Goal: Use online tool/utility: Utilize a website feature to perform a specific function

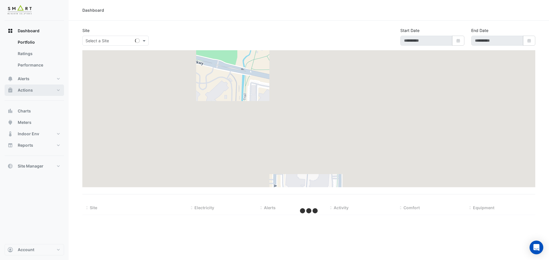
type input "**********"
select select "***"
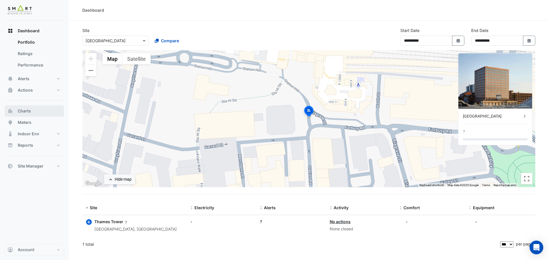
click at [32, 109] on button "Charts" at bounding box center [34, 110] width 59 height 11
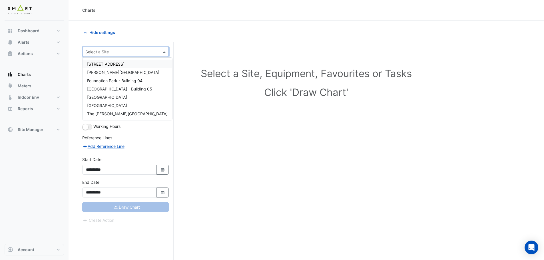
click at [129, 49] on input "text" at bounding box center [119, 52] width 69 height 6
click at [108, 105] on span "[GEOGRAPHIC_DATA]" at bounding box center [107, 105] width 40 height 5
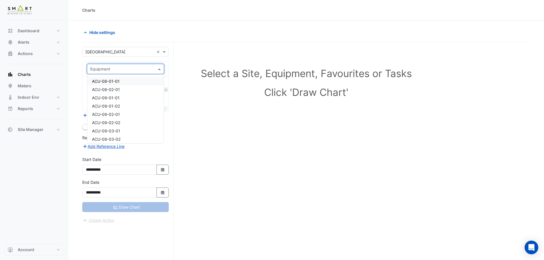
click at [141, 70] on input "text" at bounding box center [119, 69] width 59 height 6
click at [122, 121] on div "PHHWP-01A" at bounding box center [125, 122] width 76 height 8
click at [157, 87] on span at bounding box center [160, 86] width 7 height 6
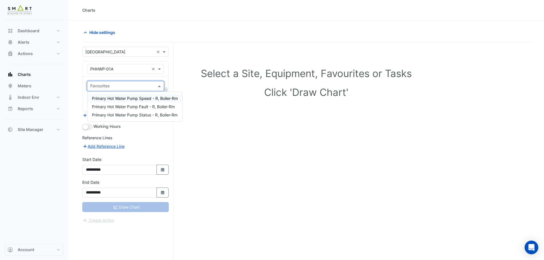
click at [142, 99] on span "Primary Hot Water Pump Speed - R, Boiler-Rm" at bounding box center [135, 98] width 86 height 5
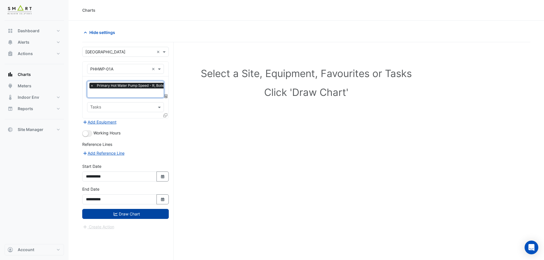
click at [121, 213] on button "Draw Chart" at bounding box center [125, 214] width 87 height 10
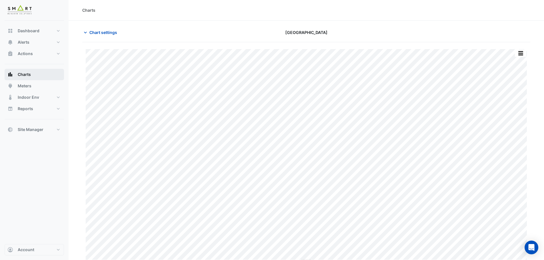
click at [31, 70] on button "Charts" at bounding box center [34, 74] width 59 height 11
click at [32, 73] on button "Charts" at bounding box center [34, 74] width 59 height 11
click at [34, 31] on span "Dashboard" at bounding box center [29, 31] width 22 height 6
select select "***"
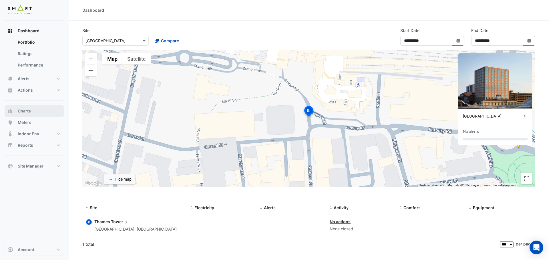
click at [39, 115] on button "Charts" at bounding box center [34, 110] width 59 height 11
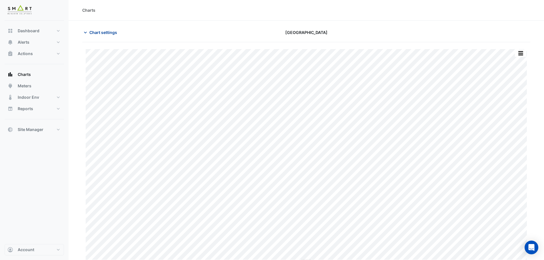
click at [88, 33] on button "Chart settings" at bounding box center [101, 32] width 39 height 10
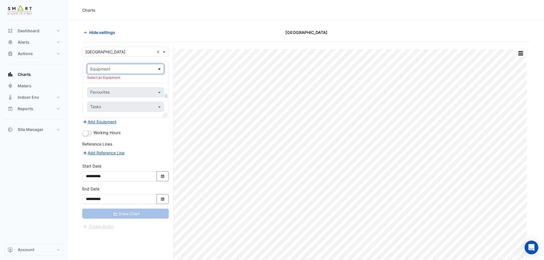
click at [157, 69] on span at bounding box center [160, 69] width 7 height 6
type input "*"
type input "***"
click at [101, 89] on span "AHU-01" at bounding box center [99, 89] width 15 height 5
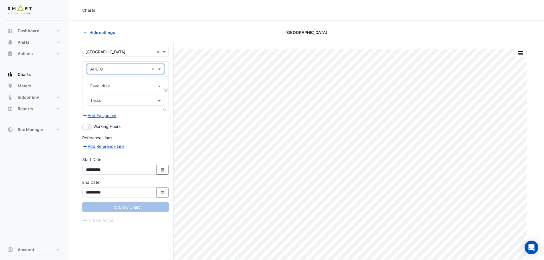
click at [154, 89] on input "text" at bounding box center [122, 87] width 64 height 6
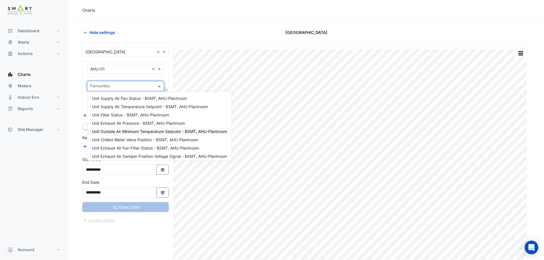
scroll to position [29, 0]
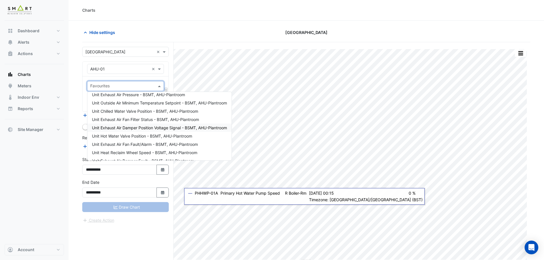
click at [145, 129] on span "Unit Exhaust Air Damper Position Voltage Signal - BSMT, AHU-Plantroom" at bounding box center [159, 127] width 135 height 5
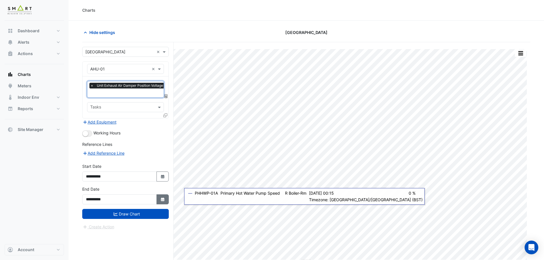
click at [161, 198] on icon "Select Date" at bounding box center [162, 200] width 5 height 4
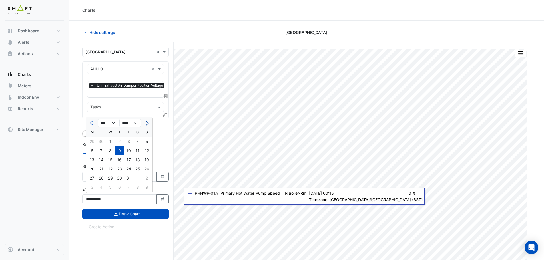
click at [148, 125] on button "Next month" at bounding box center [146, 123] width 7 height 9
select select "**"
click at [145, 151] on div "9" at bounding box center [146, 150] width 9 height 9
type input "**********"
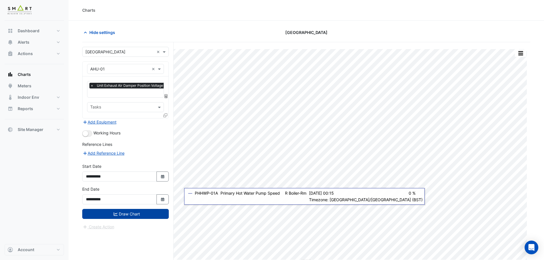
click at [135, 213] on button "Draw Chart" at bounding box center [125, 214] width 87 height 10
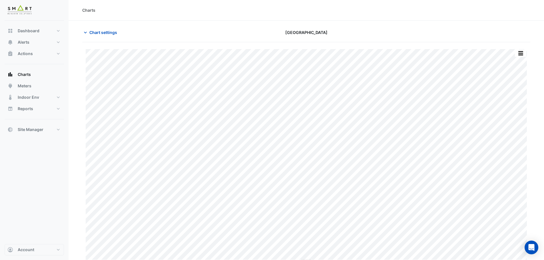
select select "***"
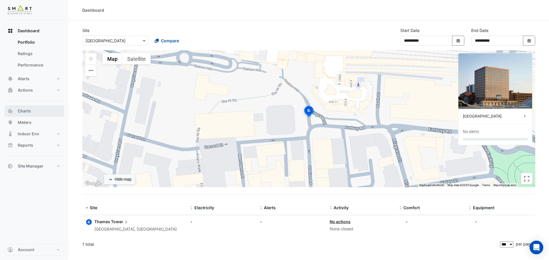
click at [32, 113] on button "Charts" at bounding box center [34, 110] width 59 height 11
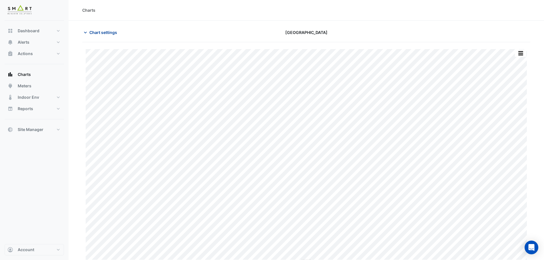
click at [94, 33] on span "Chart settings" at bounding box center [103, 32] width 28 height 6
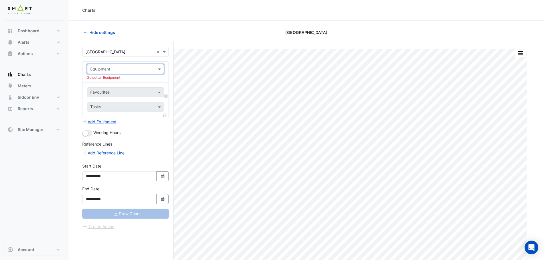
click at [140, 69] on input "text" at bounding box center [119, 69] width 59 height 6
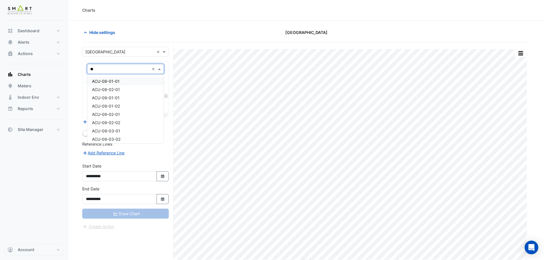
type input "***"
click at [125, 90] on div "AHU-01" at bounding box center [125, 89] width 76 height 8
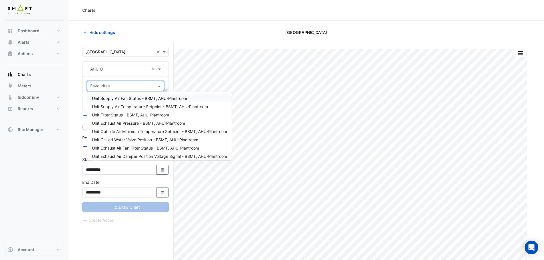
click at [153, 84] on input "text" at bounding box center [122, 87] width 64 height 6
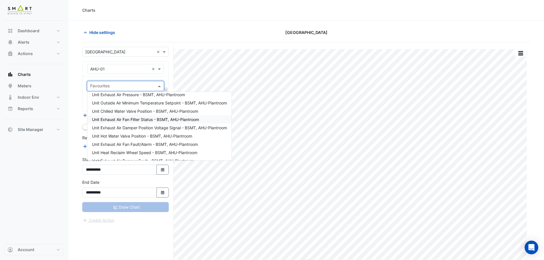
click at [118, 121] on span "Unit Exhaust Air Fan Filter Status - BSMT, AHU-Plantroom" at bounding box center [145, 119] width 107 height 5
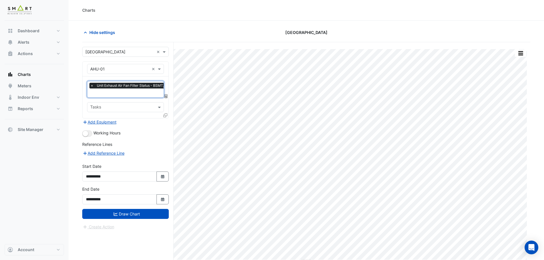
click at [123, 94] on input "text" at bounding box center [141, 94] width 103 height 6
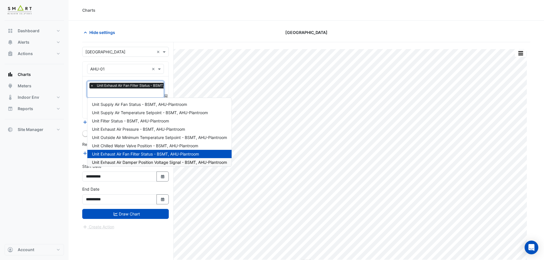
click at [129, 159] on div "Unit Exhaust Air Damper Position Voltage Signal - BSMT, AHU-Plantroom" at bounding box center [159, 162] width 144 height 8
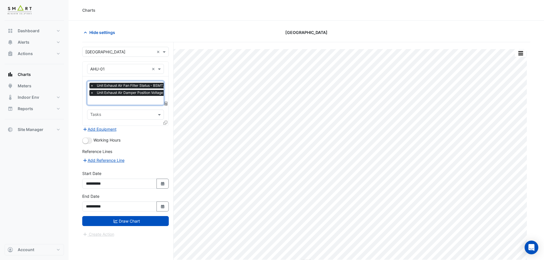
click at [125, 101] on input "text" at bounding box center [154, 101] width 128 height 6
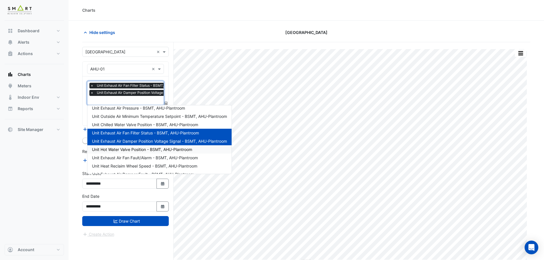
scroll to position [52, 0]
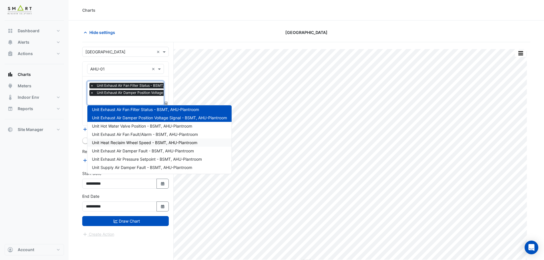
click at [137, 142] on span "Unit Heat Reclaim Wheel Speed - BSMT, AHU-Plantroom" at bounding box center [144, 142] width 105 height 5
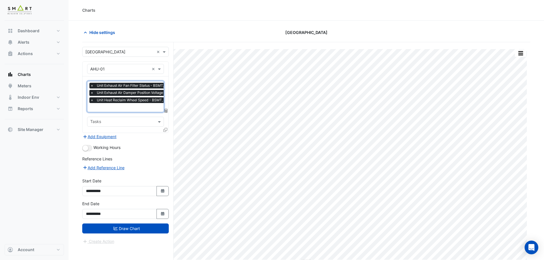
click at [92, 93] on span "×" at bounding box center [91, 93] width 5 height 6
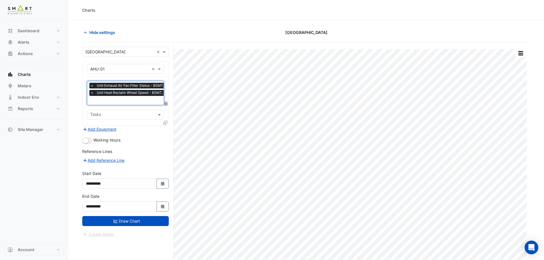
click at [92, 87] on span "×" at bounding box center [91, 86] width 5 height 6
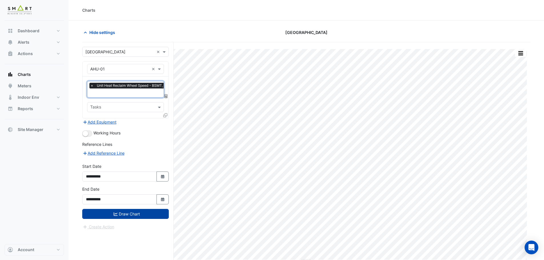
click at [124, 211] on button "Draw Chart" at bounding box center [125, 214] width 87 height 10
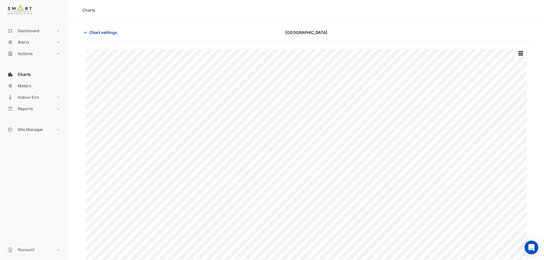
click at [85, 33] on icon "button" at bounding box center [86, 33] width 6 height 6
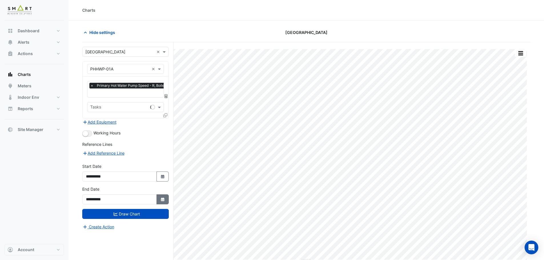
click at [162, 201] on button "Select Date" at bounding box center [163, 200] width 13 height 10
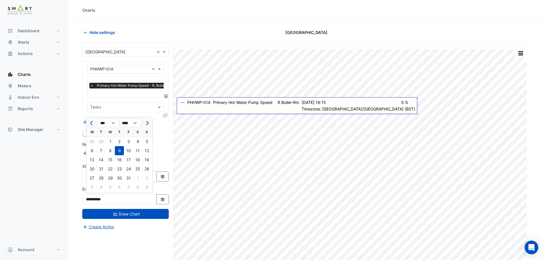
click at [147, 126] on button "Next month" at bounding box center [146, 123] width 7 height 9
click at [89, 122] on button "Previous month" at bounding box center [92, 123] width 7 height 9
click at [90, 123] on span "Previous month" at bounding box center [92, 123] width 4 height 4
select select "**"
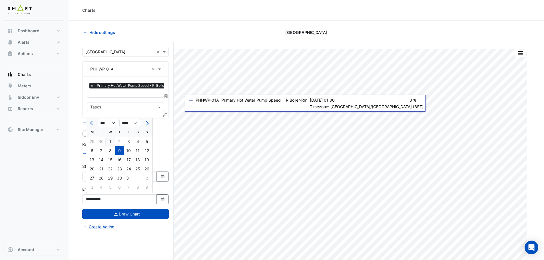
click at [118, 152] on div "9" at bounding box center [119, 150] width 9 height 9
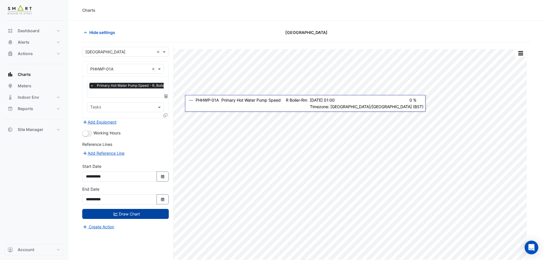
click at [129, 213] on button "Draw Chart" at bounding box center [125, 214] width 87 height 10
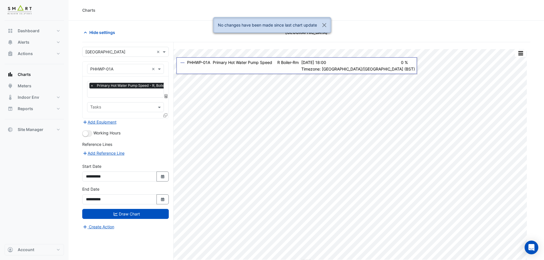
scroll to position [0, 3]
click at [139, 88] on span "Primary Hot Water Pump Speed - R, Boiler-Rm" at bounding box center [132, 86] width 79 height 6
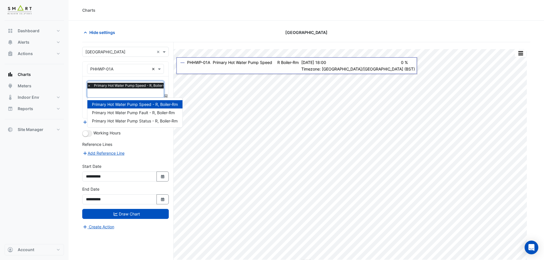
scroll to position [0, 0]
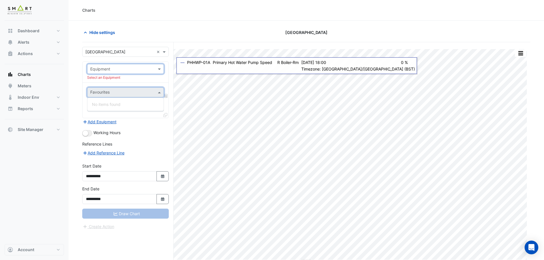
click at [155, 69] on div at bounding box center [125, 69] width 76 height 7
type input "***"
click at [131, 98] on div "AHU-02" at bounding box center [125, 98] width 76 height 8
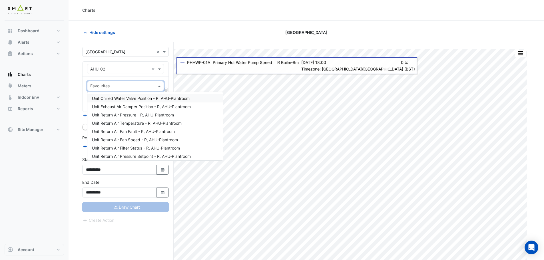
click at [135, 86] on input "text" at bounding box center [122, 87] width 64 height 6
click at [136, 109] on span "Unit Exhaust Air Damper Position - R, AHU-Plantroom" at bounding box center [141, 106] width 99 height 5
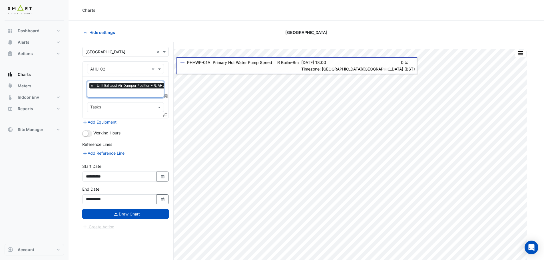
click at [119, 89] on div "× Unit Exhaust Air Damper Position - R, AHU-Plantroom" at bounding box center [137, 86] width 97 height 7
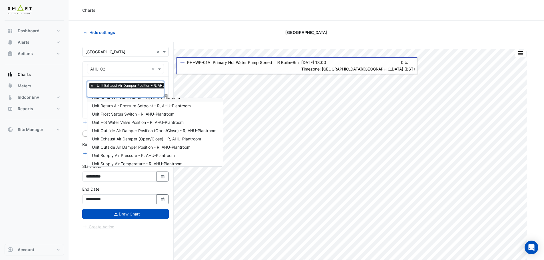
scroll to position [57, 0]
click at [151, 133] on span "Unit Outside Air Damper Position (Open/Close) - R, AHU-Plantroom" at bounding box center [154, 130] width 125 height 5
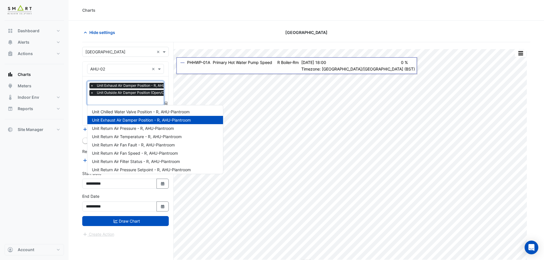
click at [128, 102] on input "text" at bounding box center [149, 101] width 118 height 6
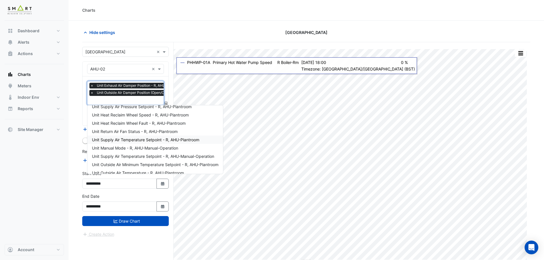
scroll to position [176, 0]
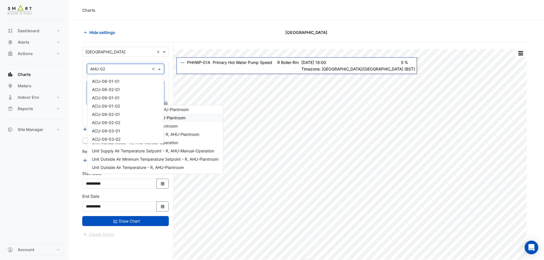
click at [141, 68] on input "text" at bounding box center [119, 69] width 59 height 6
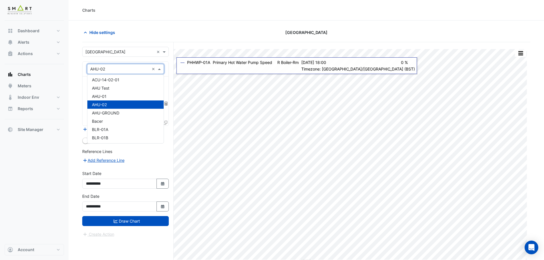
scroll to position [73, 0]
click at [119, 99] on div "AHU-01" at bounding box center [125, 99] width 76 height 8
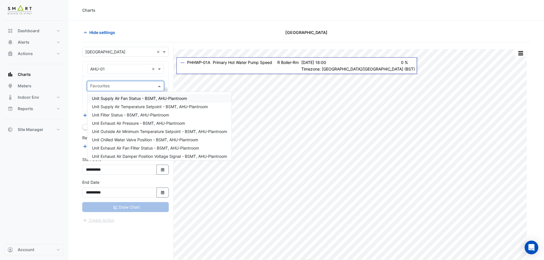
click at [125, 86] on input "text" at bounding box center [122, 87] width 64 height 6
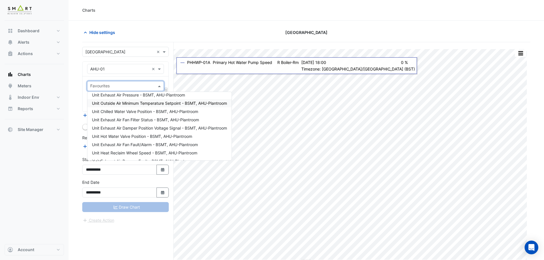
scroll to position [29, 0]
click at [147, 119] on span "Unit Exhaust Air Fan Filter Status - BSMT, AHU-Plantroom" at bounding box center [145, 119] width 107 height 5
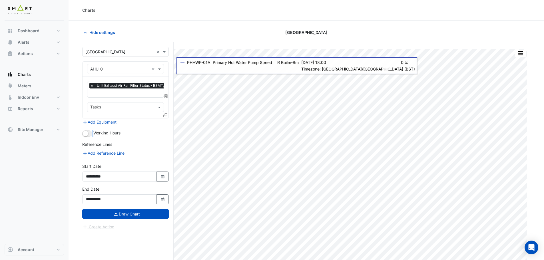
click at [147, 119] on div "Add Equipment" at bounding box center [125, 122] width 87 height 7
click at [137, 88] on span "Unit Exhaust Air Fan Filter Status - BSMT, AHU-Plantroom" at bounding box center [141, 86] width 97 height 6
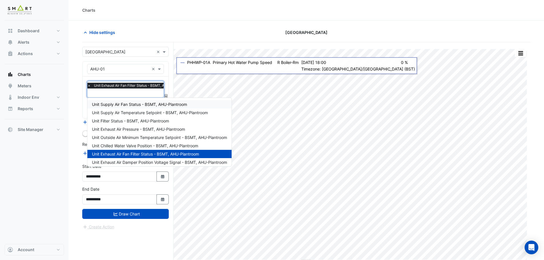
click at [90, 85] on span "×" at bounding box center [89, 86] width 5 height 6
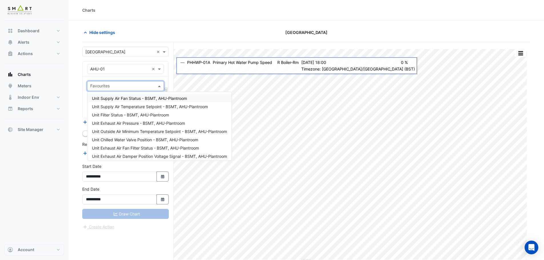
scroll to position [0, 0]
click at [98, 87] on input "text" at bounding box center [122, 87] width 64 height 6
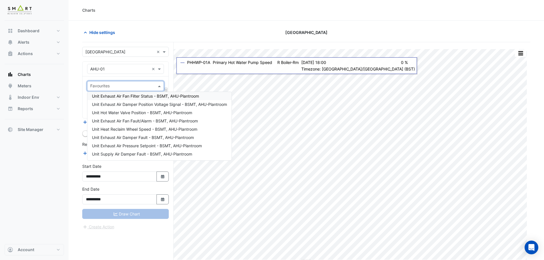
click at [153, 97] on span "Unit Exhaust Air Fan Filter Status - BSMT, AHU-Plantroom" at bounding box center [145, 96] width 107 height 5
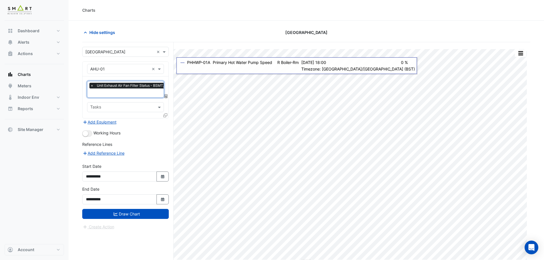
click at [143, 91] on input "text" at bounding box center [141, 94] width 103 height 6
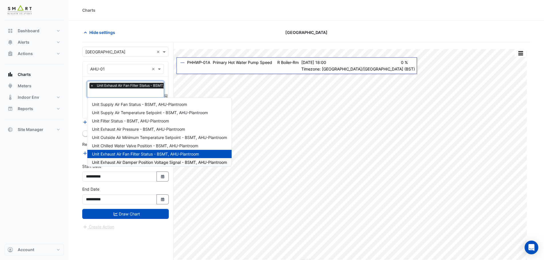
click at [166, 161] on span "Unit Exhaust Air Damper Position Voltage Signal - BSMT, AHU-Plantroom" at bounding box center [159, 162] width 135 height 5
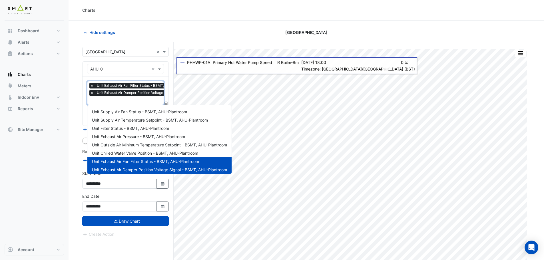
click at [142, 100] on input "text" at bounding box center [154, 101] width 128 height 6
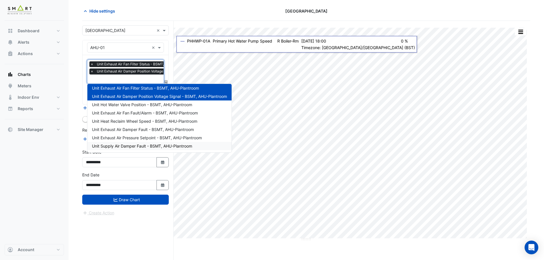
scroll to position [22, 0]
click at [92, 70] on span "×" at bounding box center [91, 71] width 5 height 6
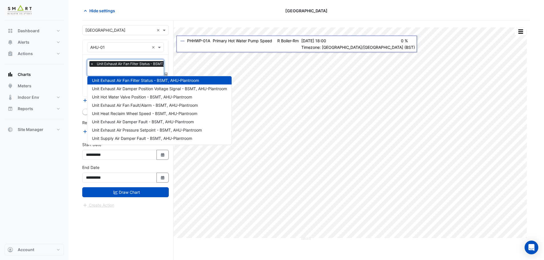
click at [91, 64] on span "×" at bounding box center [91, 64] width 5 height 6
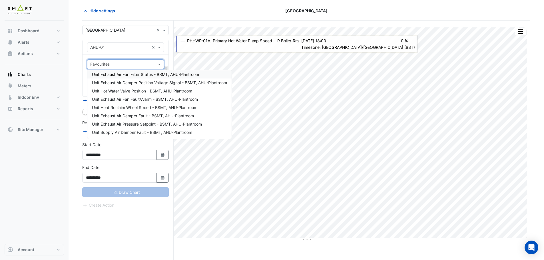
click at [104, 50] on div "× AHU-01 ×" at bounding box center [125, 47] width 77 height 10
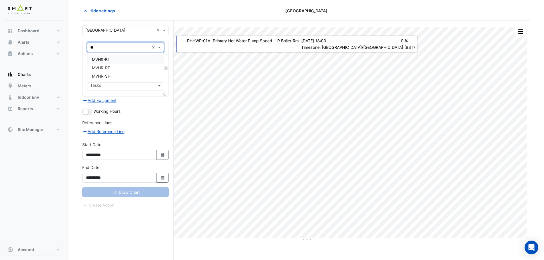
scroll to position [0, 0]
type input "***"
click at [110, 59] on span "MVHR-BL" at bounding box center [101, 59] width 18 height 5
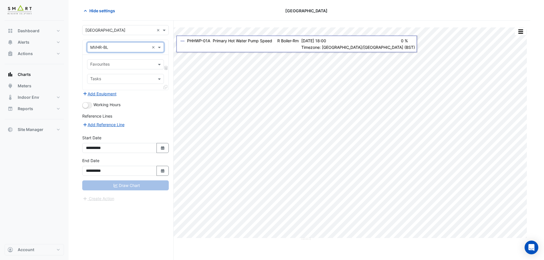
click at [118, 65] on input "text" at bounding box center [122, 65] width 64 height 6
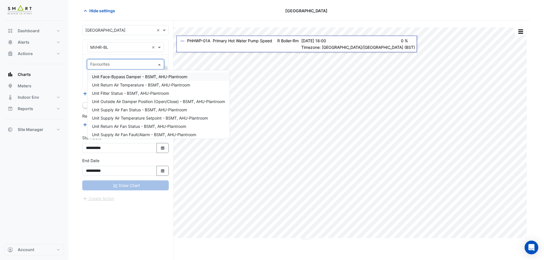
click at [126, 78] on span "Unit Face-Bypass Damper - BSMT, AHU-Plantroom" at bounding box center [139, 76] width 95 height 5
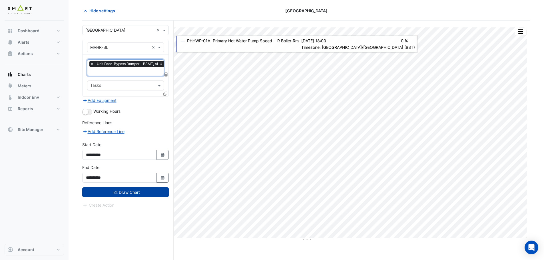
click at [129, 195] on button "Draw Chart" at bounding box center [125, 192] width 87 height 10
